Goal: Find specific page/section: Find specific page/section

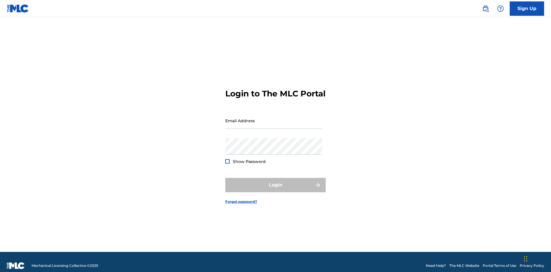
scroll to position [7, 0]
click at [274, 118] on input "Email Address" at bounding box center [273, 121] width 97 height 16
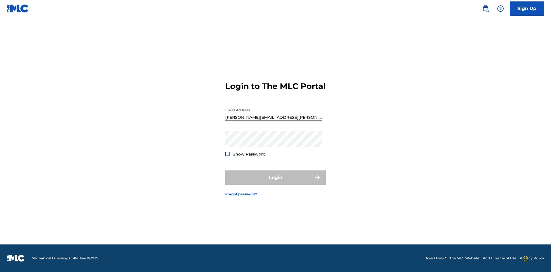
type input "[PERSON_NAME][EMAIL_ADDRESS][PERSON_NAME][DOMAIN_NAME]"
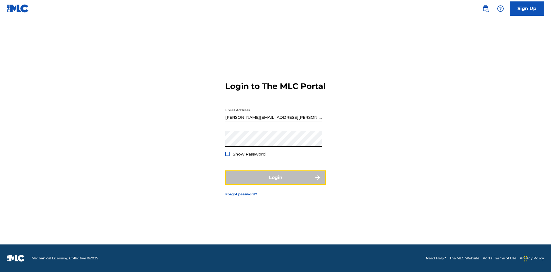
click at [276, 183] on button "Login" at bounding box center [275, 178] width 100 height 14
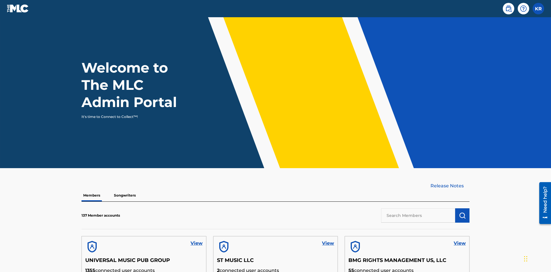
click at [418, 208] on input "text" at bounding box center [418, 215] width 74 height 14
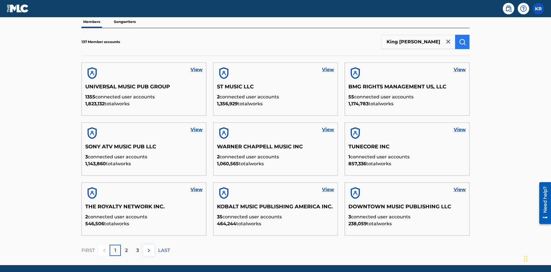
type input "King [PERSON_NAME]"
click at [462, 38] on img "submit" at bounding box center [462, 41] width 7 height 7
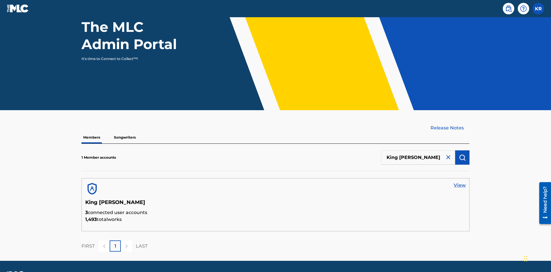
click at [460, 182] on link "View" at bounding box center [460, 185] width 12 height 7
